Goal: Information Seeking & Learning: Learn about a topic

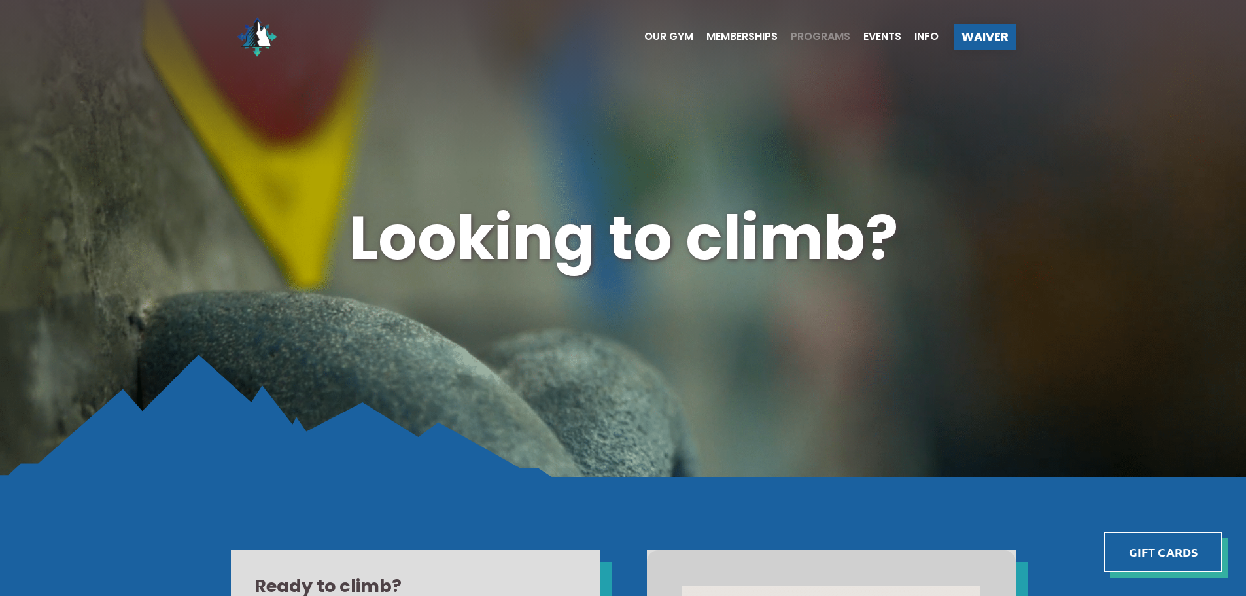
click at [793, 37] on span "Programs" at bounding box center [821, 36] width 60 height 10
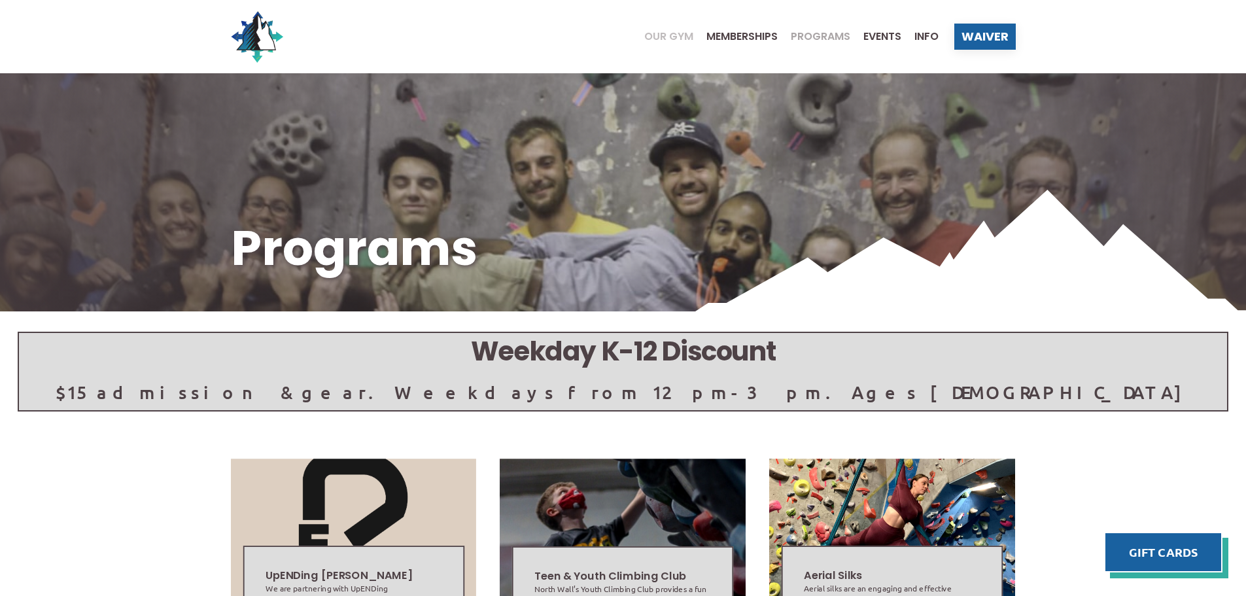
click at [672, 37] on span "Our Gym" at bounding box center [668, 36] width 49 height 10
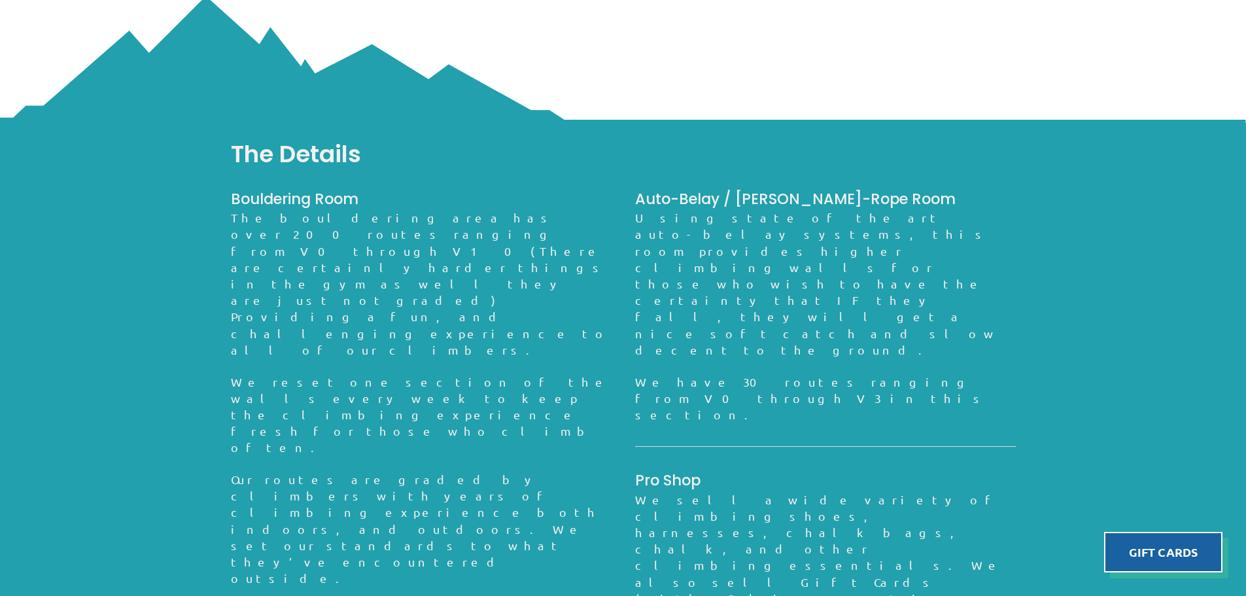
scroll to position [1171, 0]
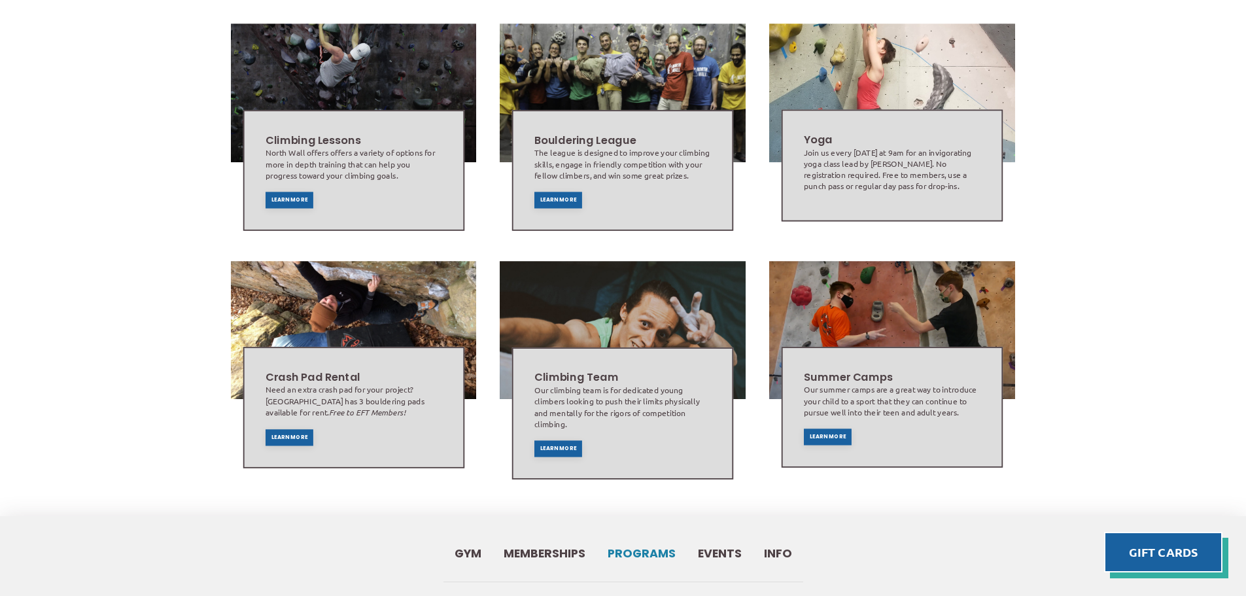
scroll to position [720, 0]
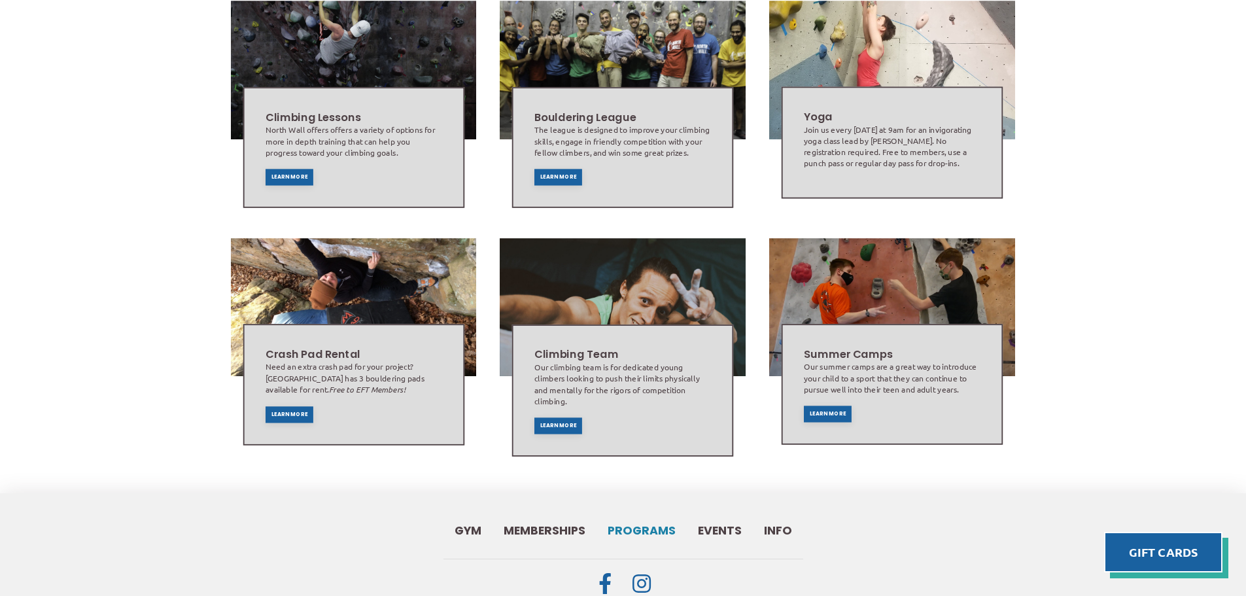
click at [831, 405] on div "Summer Camps Our summer camps are a great way to introduce your child to a spor…" at bounding box center [892, 385] width 177 height 76
click at [831, 411] on span "Learn More" at bounding box center [828, 413] width 37 height 5
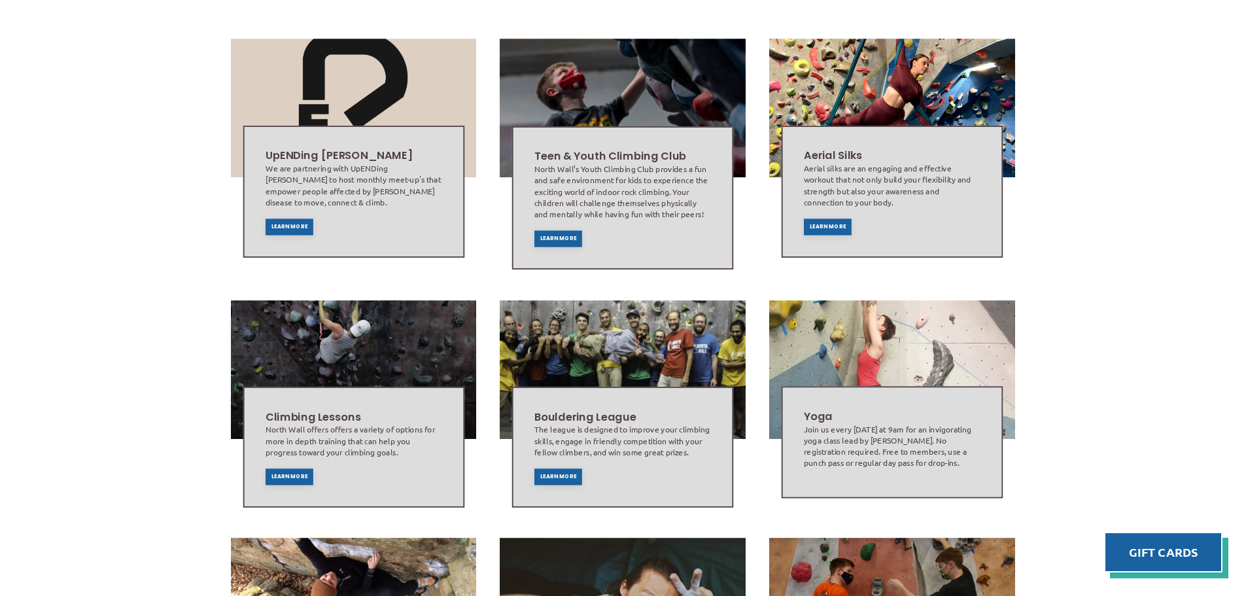
scroll to position [391, 0]
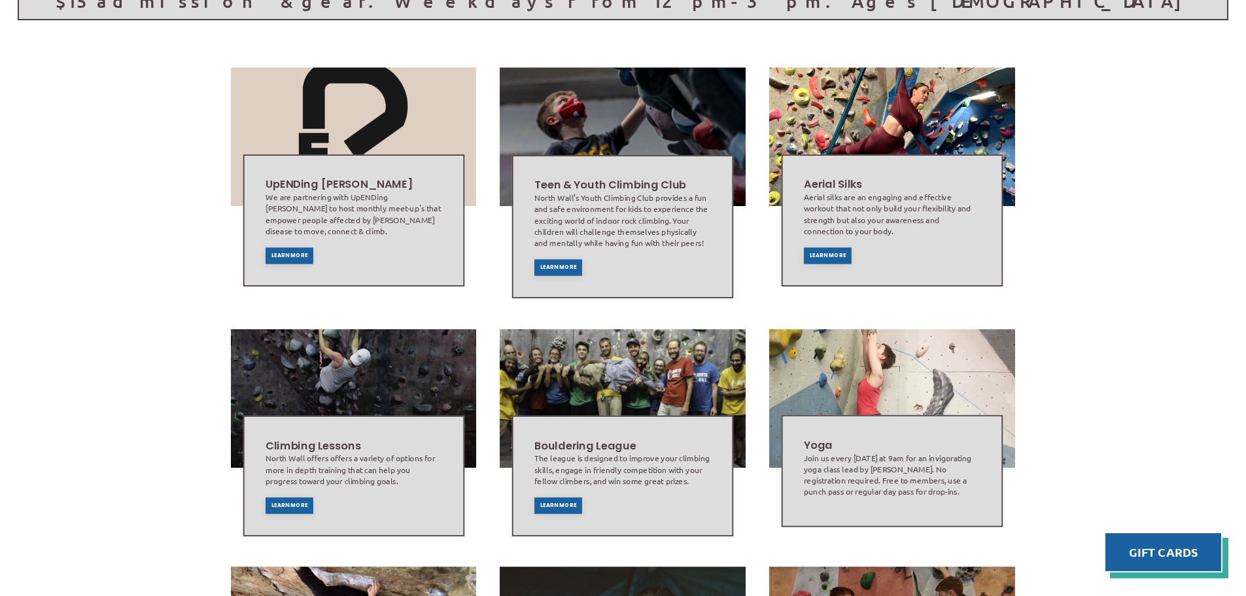
click at [658, 228] on div "North Wall’s Youth Climbing Club provides a fun and safe environment for kids t…" at bounding box center [622, 220] width 177 height 56
click at [562, 252] on div "Teen & Youth Climbing Club North Wall’s Youth Climbing Club provides a fun and …" at bounding box center [622, 226] width 177 height 98
click at [561, 262] on div "Learn More" at bounding box center [558, 267] width 48 height 16
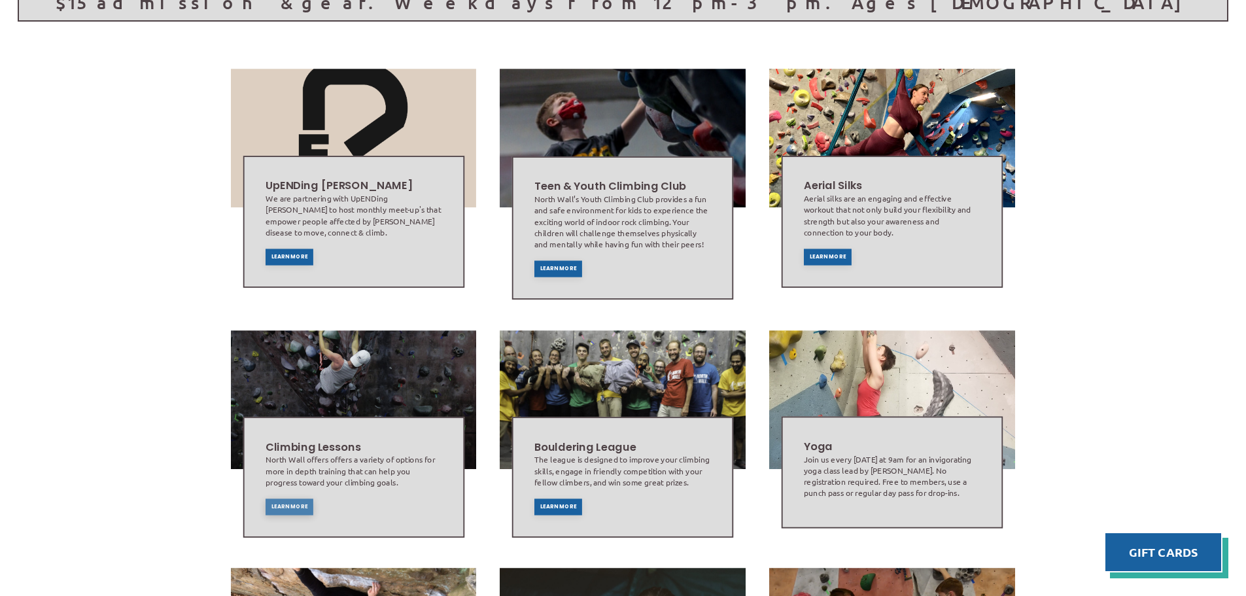
click at [283, 506] on span "Learn More" at bounding box center [289, 506] width 37 height 5
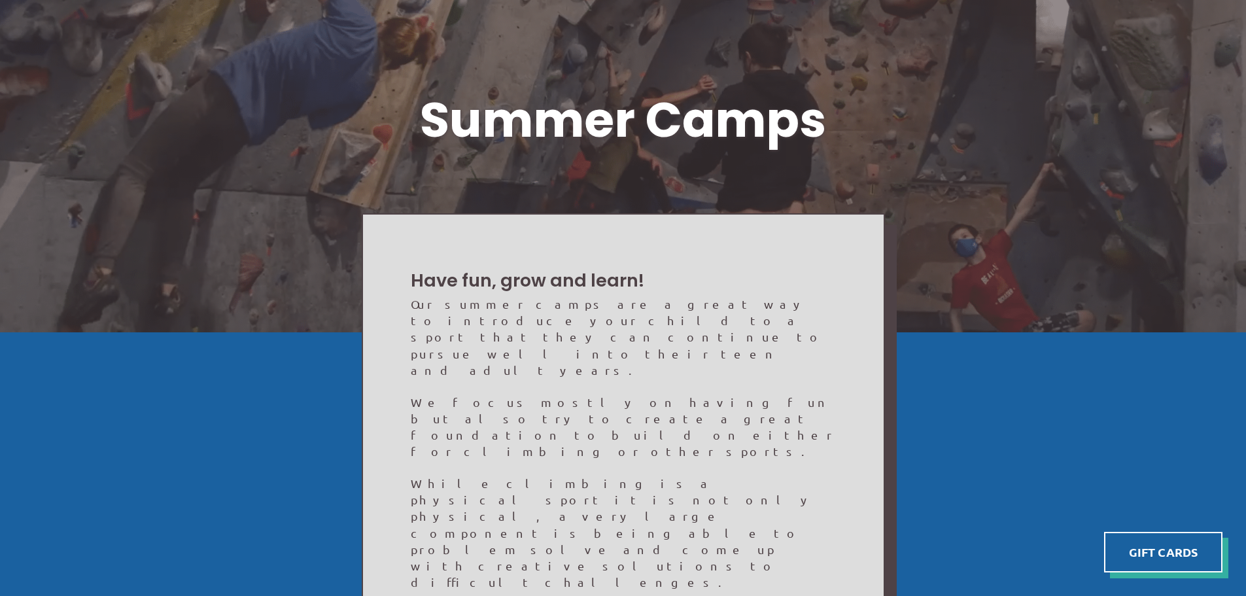
scroll to position [65, 0]
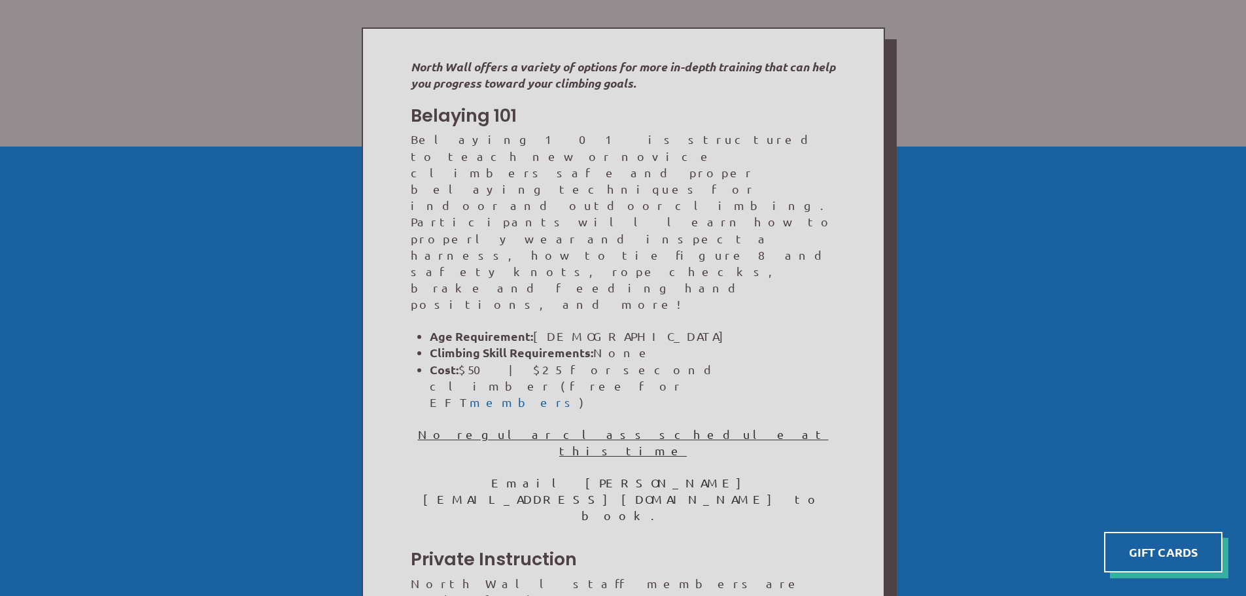
scroll to position [327, 0]
